Goal: Task Accomplishment & Management: Complete application form

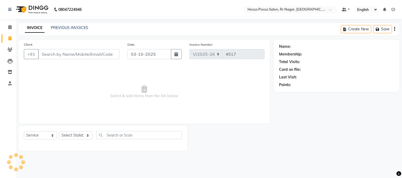
select select "5019"
select select "service"
click at [70, 28] on link "PREVIOUS INVOICES" at bounding box center [69, 27] width 37 height 5
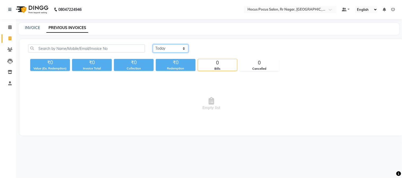
click at [185, 51] on select "[DATE] [DATE] Custom Range" at bounding box center [170, 48] width 35 height 8
select select "range"
click at [153, 44] on select "[DATE] [DATE] Custom Range" at bounding box center [170, 48] width 35 height 8
click at [224, 48] on input "03-10-2025" at bounding box center [213, 48] width 37 height 7
select select "10"
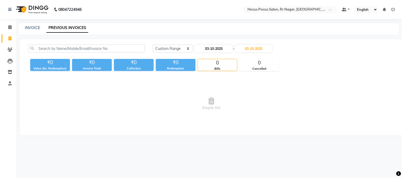
select select "2025"
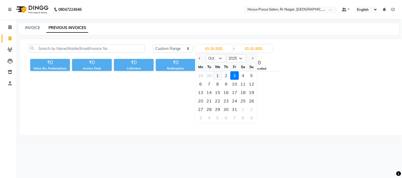
click at [218, 77] on div "1" at bounding box center [217, 75] width 8 height 8
type input "01-10-2025"
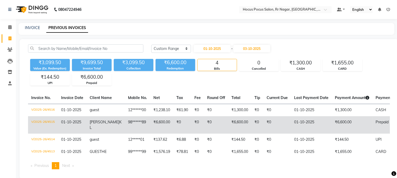
click at [109, 119] on td "[PERSON_NAME]" at bounding box center [106, 125] width 38 height 17
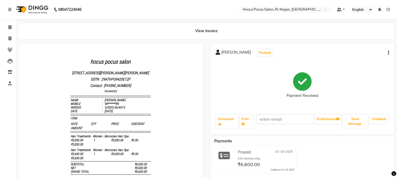
click at [388, 51] on button "button" at bounding box center [387, 53] width 3 height 6
click at [360, 50] on div "Edit Invoice" at bounding box center [369, 49] width 24 height 7
select select "service"
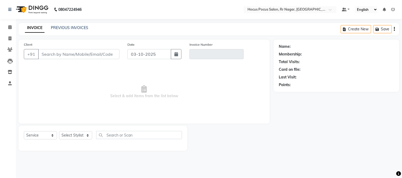
type input "98******89"
type input "V/2025-26/4515"
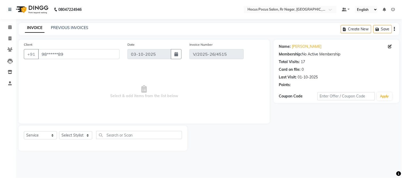
type input "01-10-2025"
select select "select"
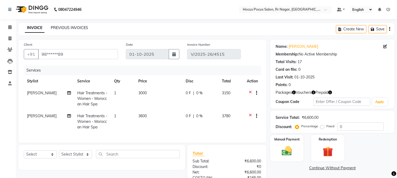
click at [62, 25] on link "PREVIOUS INVOICES" at bounding box center [69, 27] width 37 height 5
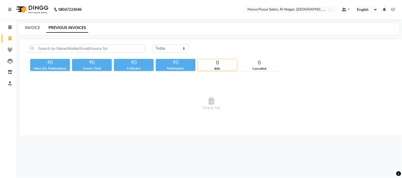
click at [29, 29] on link "INVOICE" at bounding box center [32, 27] width 15 height 5
select select "service"
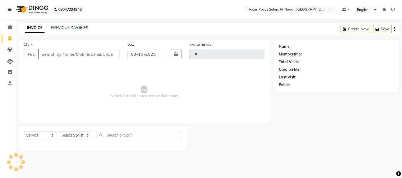
type input "4517"
select select "5019"
click at [73, 55] on input "Client" at bounding box center [78, 54] width 81 height 10
click at [70, 27] on link "PREVIOUS INVOICES" at bounding box center [69, 27] width 37 height 5
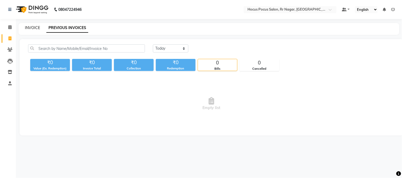
click at [36, 29] on link "INVOICE" at bounding box center [32, 27] width 15 height 5
select select "service"
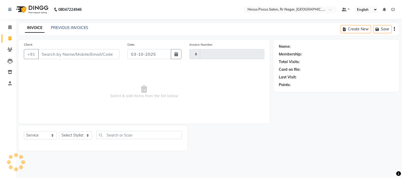
type input "4517"
select select "5019"
click at [11, 28] on icon at bounding box center [9, 27] width 3 height 4
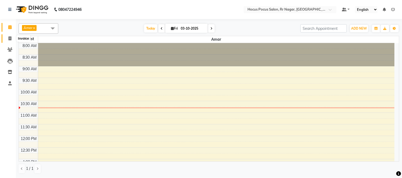
click at [9, 39] on icon at bounding box center [9, 39] width 3 height 4
select select "service"
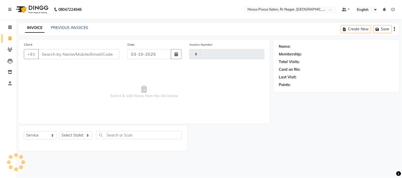
type input "4517"
select select "5019"
select select "service"
